Goal: Use online tool/utility: Utilize a website feature to perform a specific function

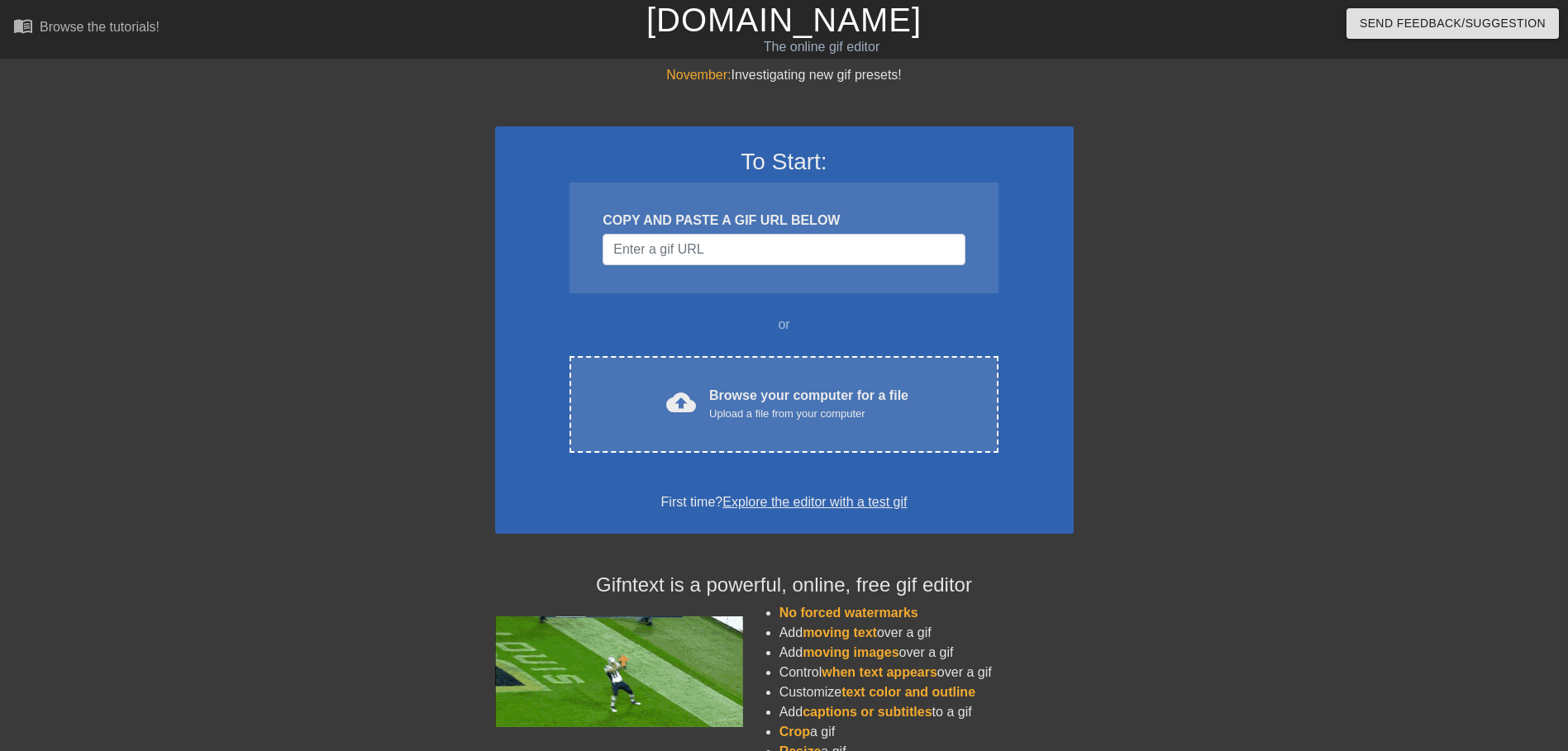
click at [850, 397] on div "Browse your computer for a file Upload a file from your computer" at bounding box center [808, 404] width 199 height 36
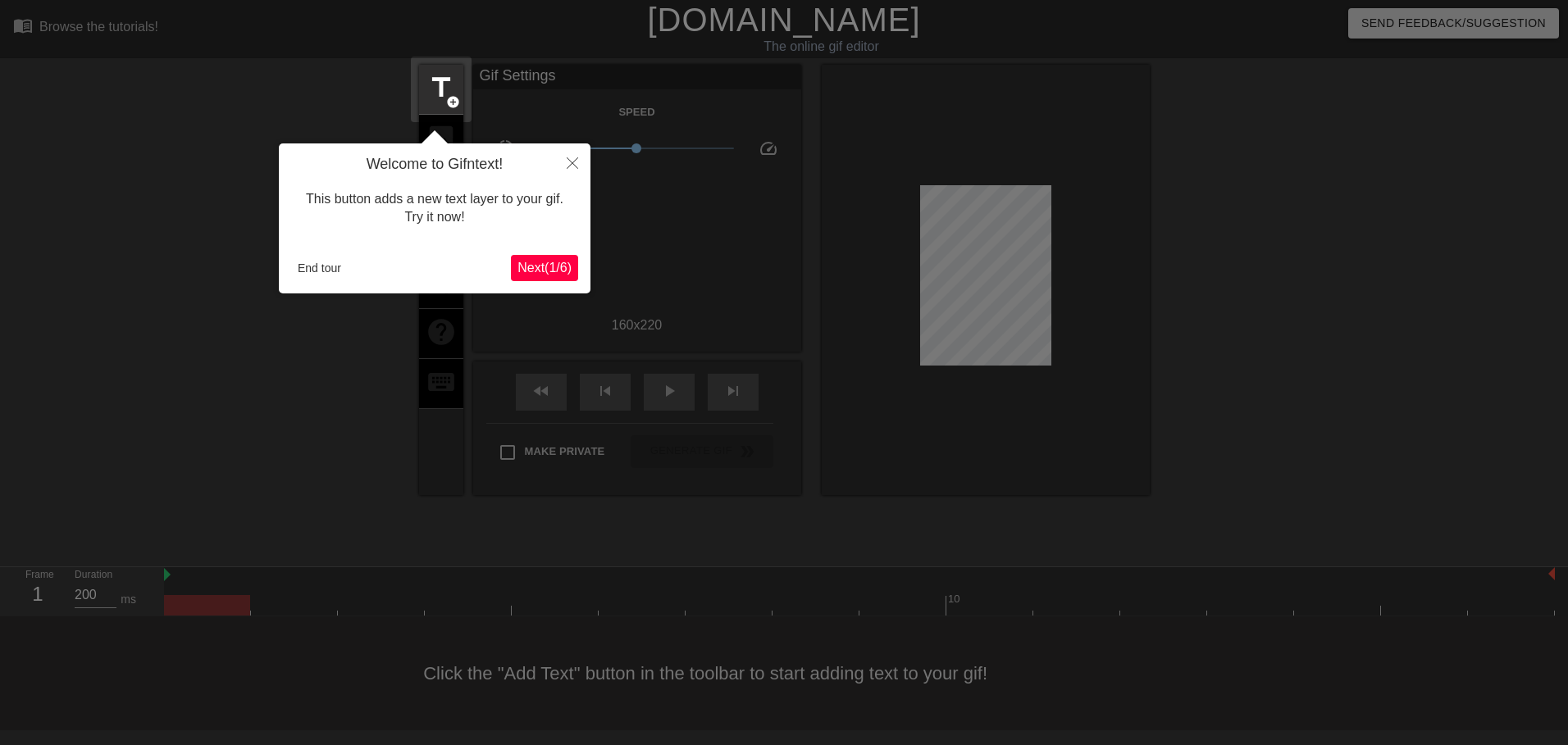
click at [546, 252] on div "Welcome to Gifntext! This button adds a new text layer to your gif. Try it now!…" at bounding box center [435, 218] width 312 height 150
drag, startPoint x: 546, startPoint y: 252, endPoint x: 536, endPoint y: 263, distance: 14.9
click at [536, 263] on span "Next ( 1 / 6 )" at bounding box center [544, 268] width 54 height 14
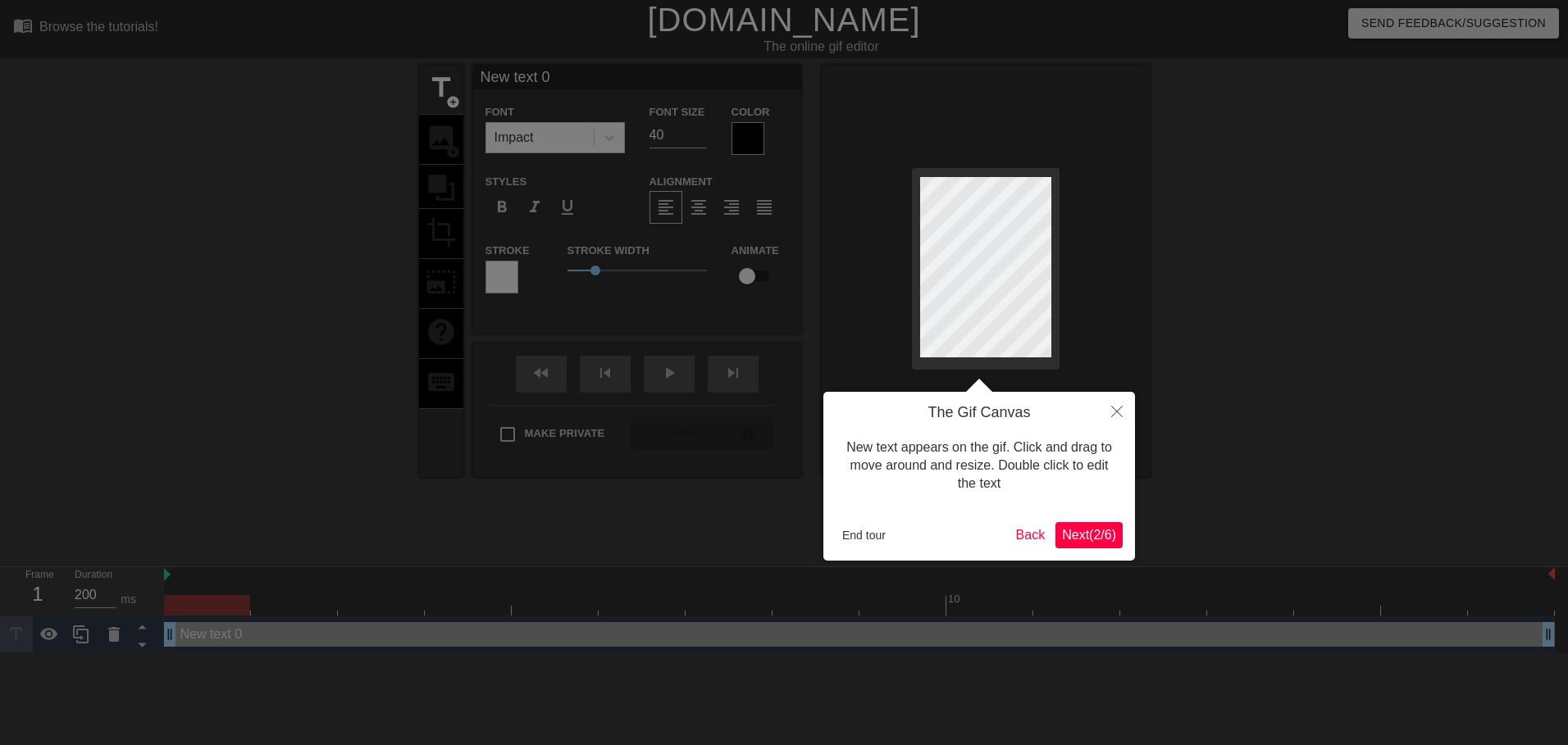
click at [992, 532] on div "End tour" at bounding box center [923, 535] width 174 height 25
click at [1007, 535] on div "End tour Back Next ( 2 / 6 )" at bounding box center [979, 535] width 287 height 27
click at [1001, 524] on div "End tour" at bounding box center [923, 535] width 174 height 25
click at [1010, 535] on button "Back" at bounding box center [1031, 535] width 43 height 27
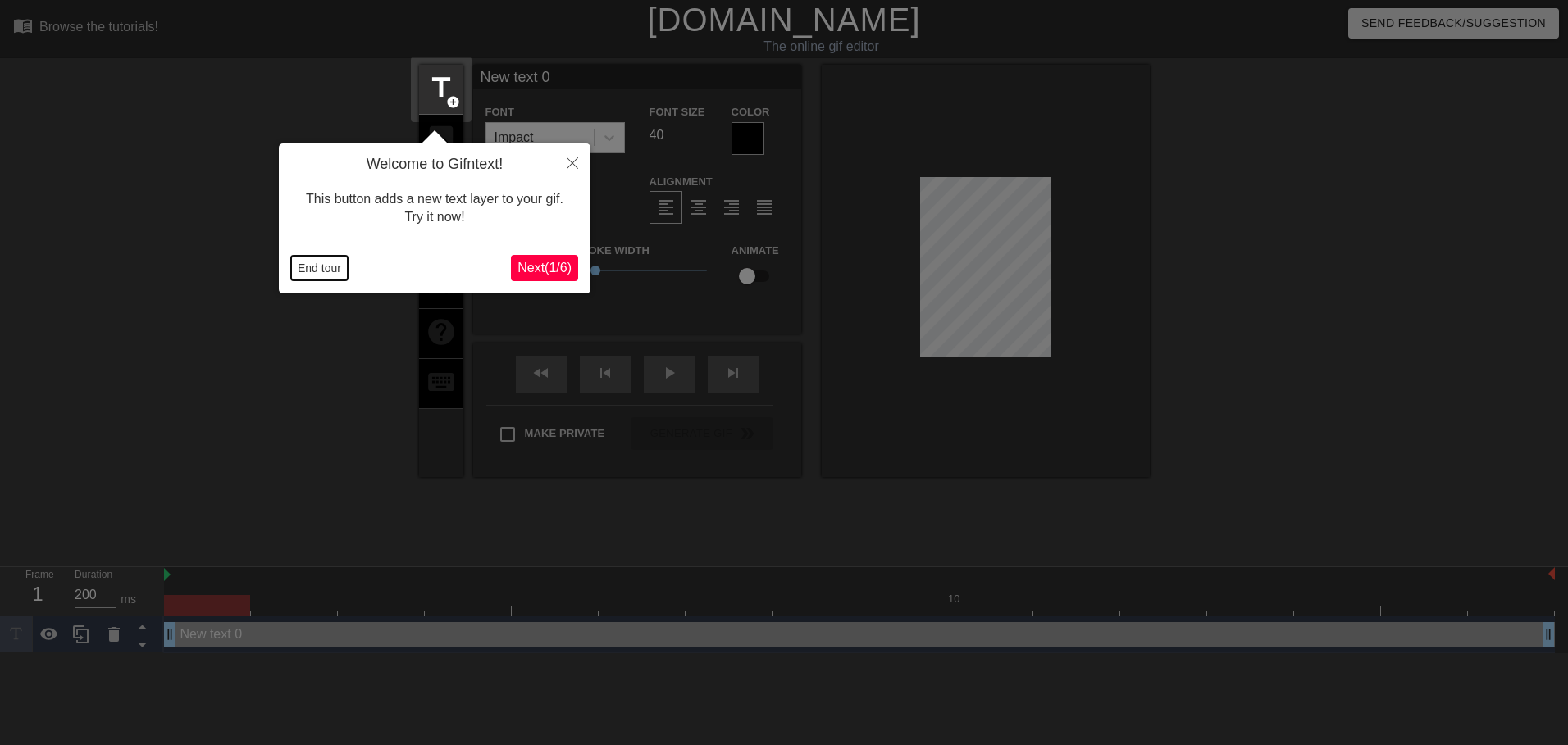
click at [343, 276] on button "End tour" at bounding box center [319, 268] width 56 height 25
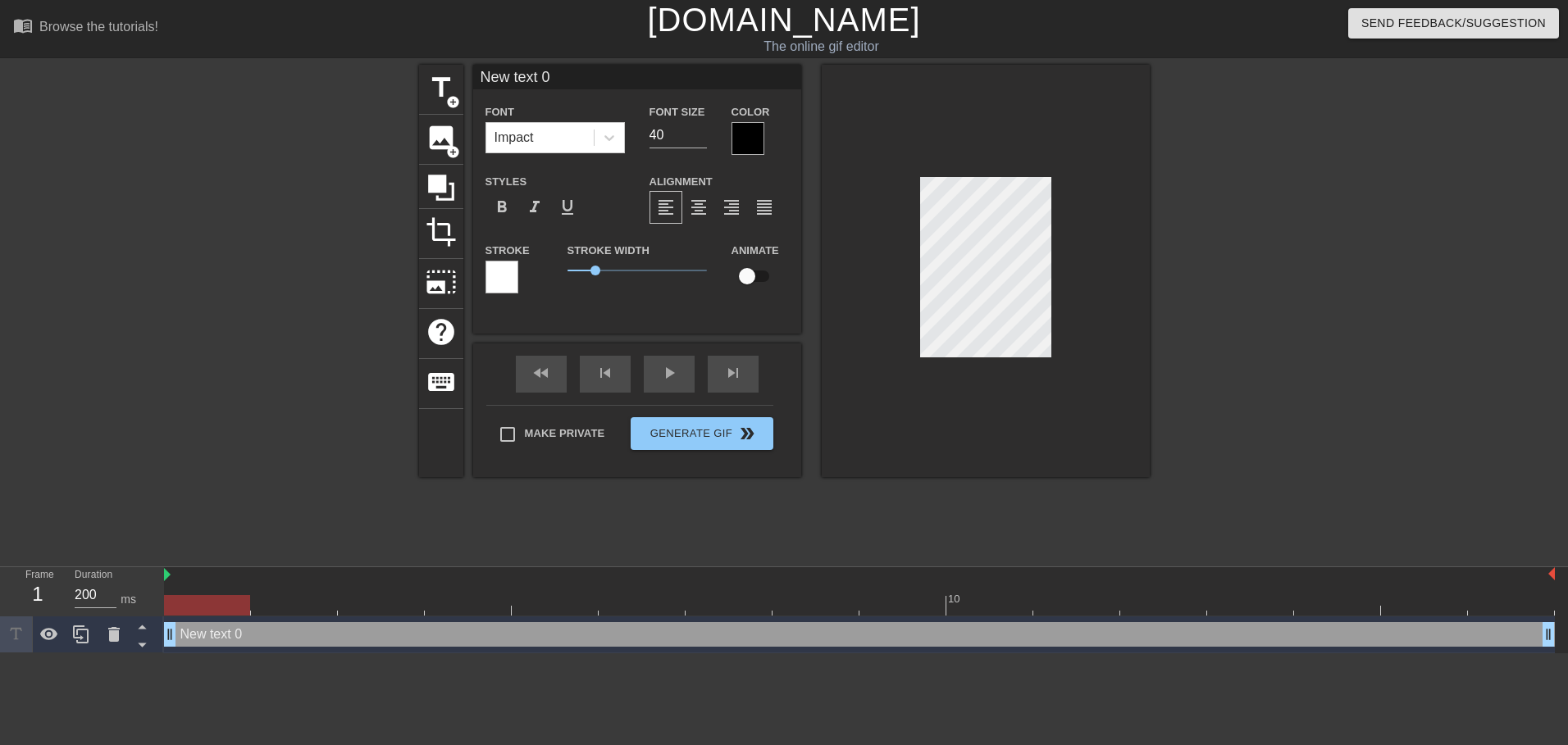
scroll to position [3, 4]
type input "New tet 0"
type textarea "New tet 0"
type input "New te 0"
type textarea "New te 0"
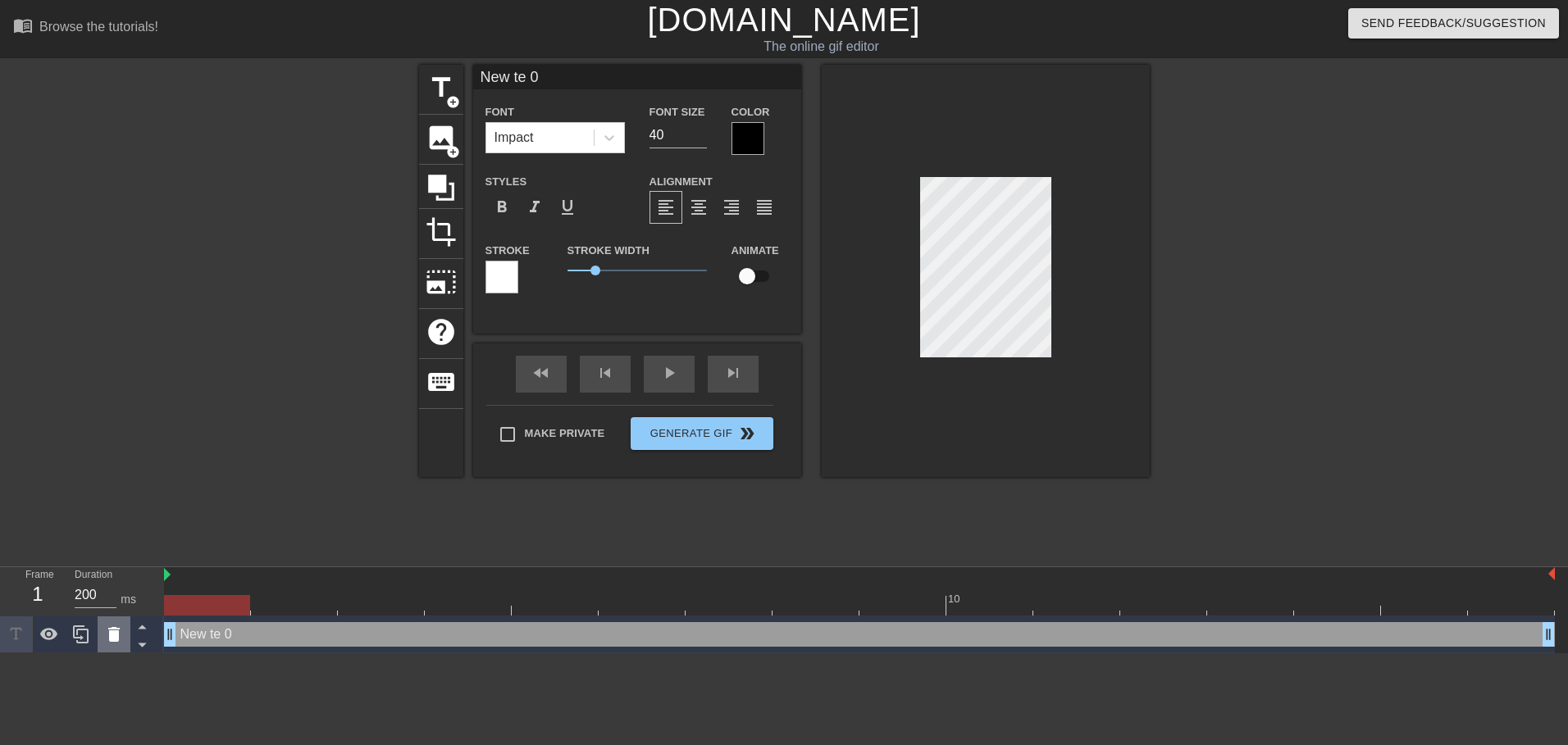
click at [108, 641] on icon at bounding box center [114, 634] width 20 height 20
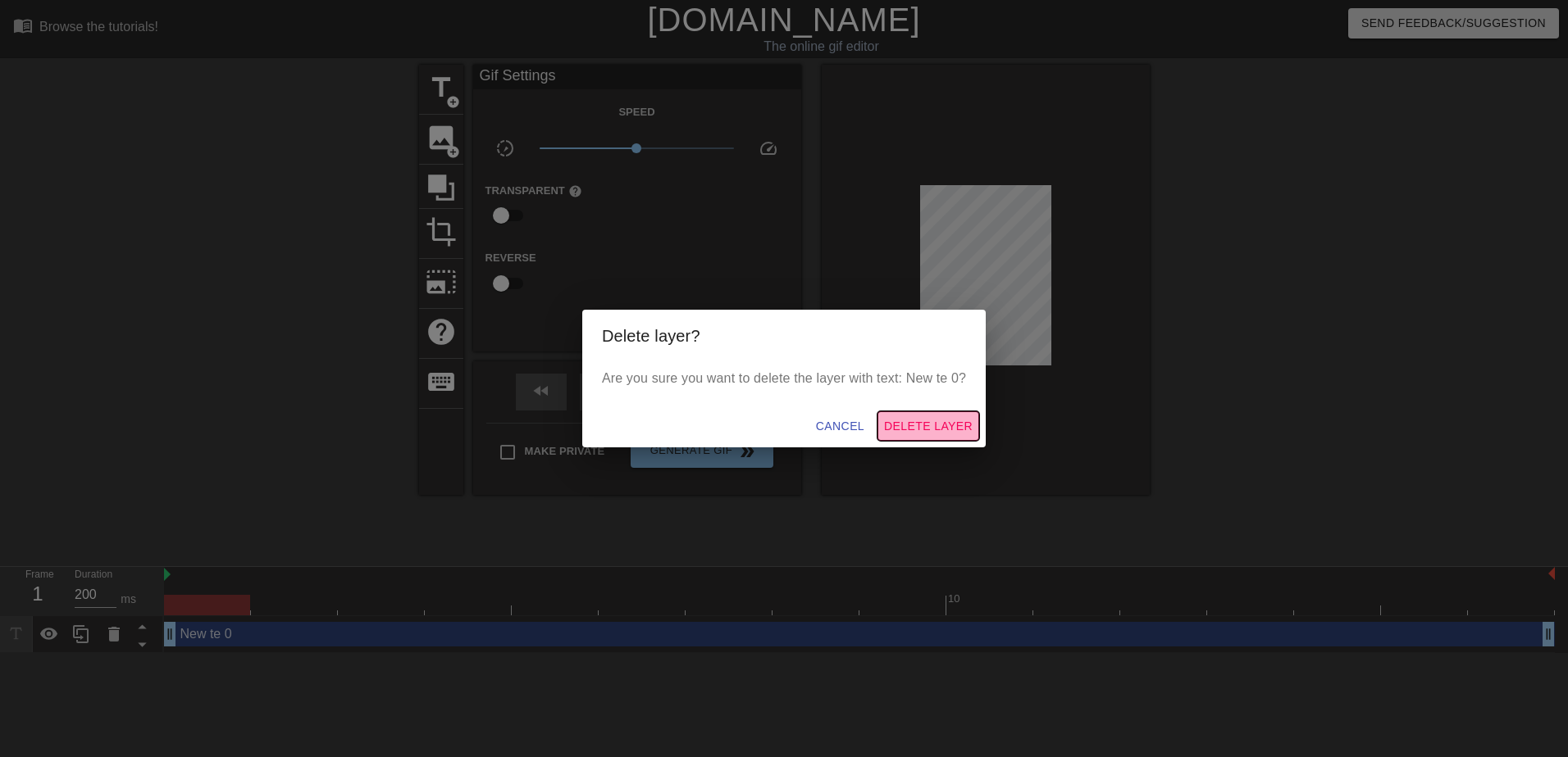
click at [962, 429] on span "Delete Layer" at bounding box center [928, 427] width 88 height 21
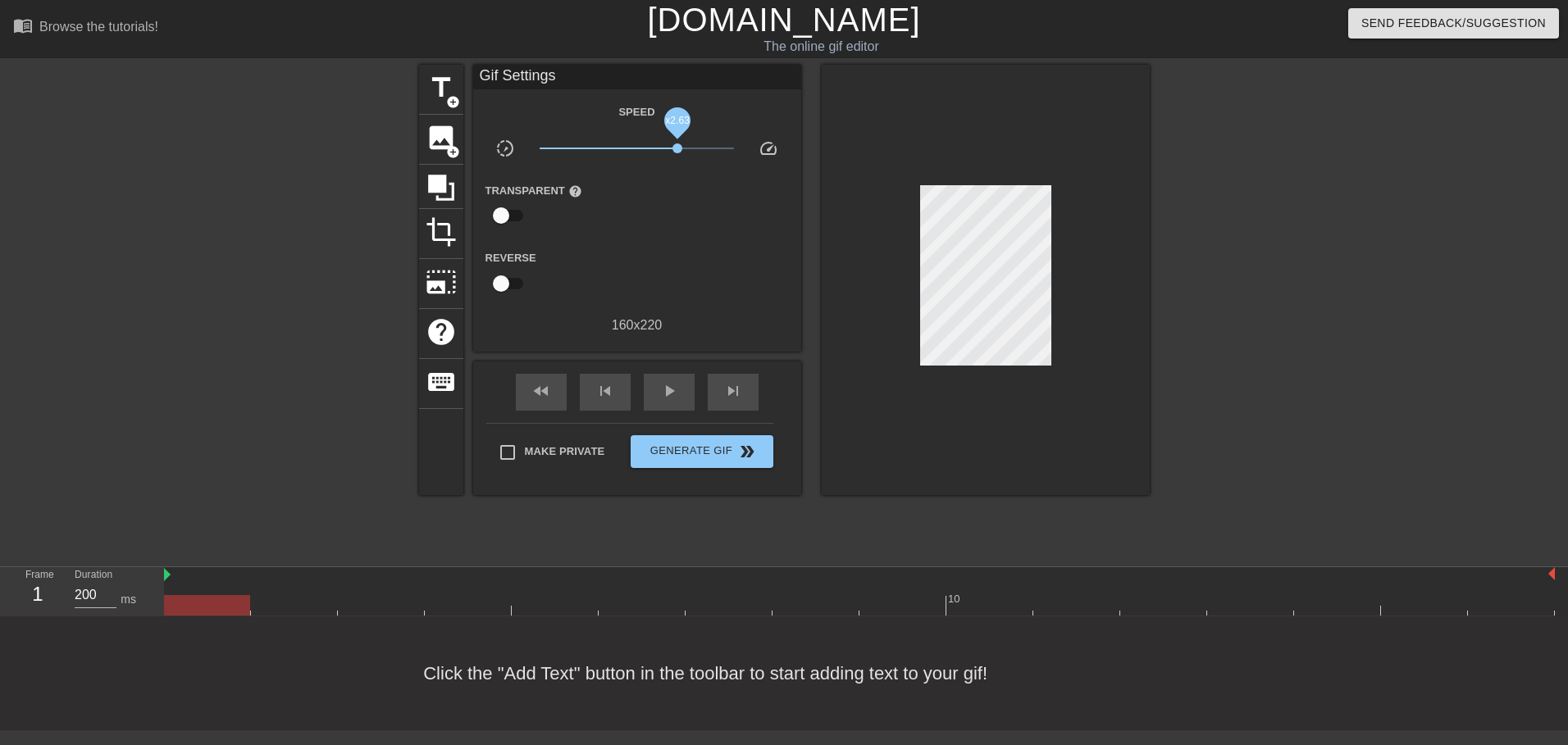
drag, startPoint x: 657, startPoint y: 146, endPoint x: 678, endPoint y: 145, distance: 21.0
click at [678, 145] on span "x2.63" at bounding box center [637, 148] width 194 height 20
click at [671, 387] on span "play_arrow" at bounding box center [668, 391] width 20 height 20
click at [670, 146] on span "x2.34" at bounding box center [672, 148] width 9 height 9
click at [714, 460] on button "Generate Gif double_arrow" at bounding box center [702, 452] width 142 height 33
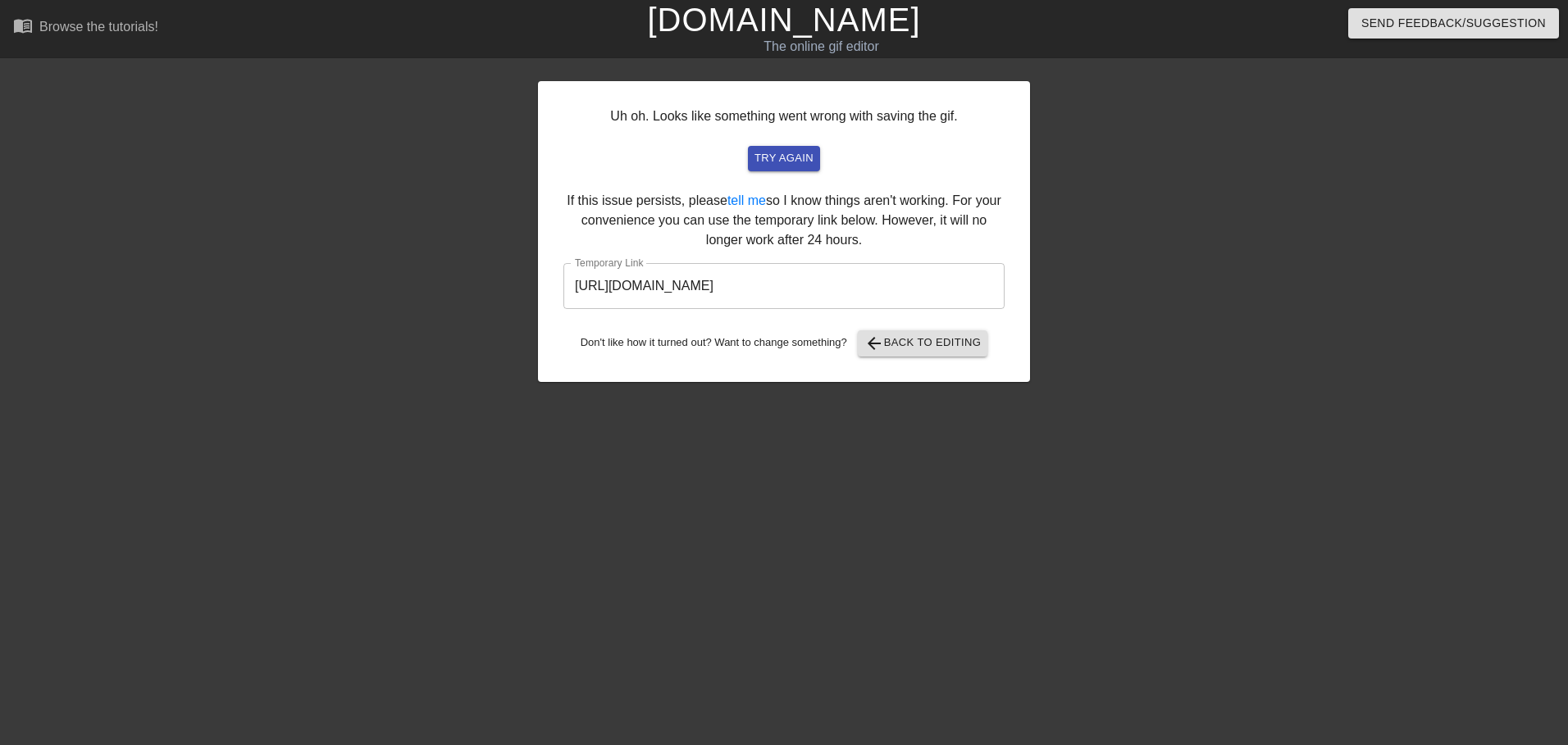
click at [837, 277] on input "[URL][DOMAIN_NAME]" at bounding box center [784, 287] width 442 height 46
